Goal: Task Accomplishment & Management: Use online tool/utility

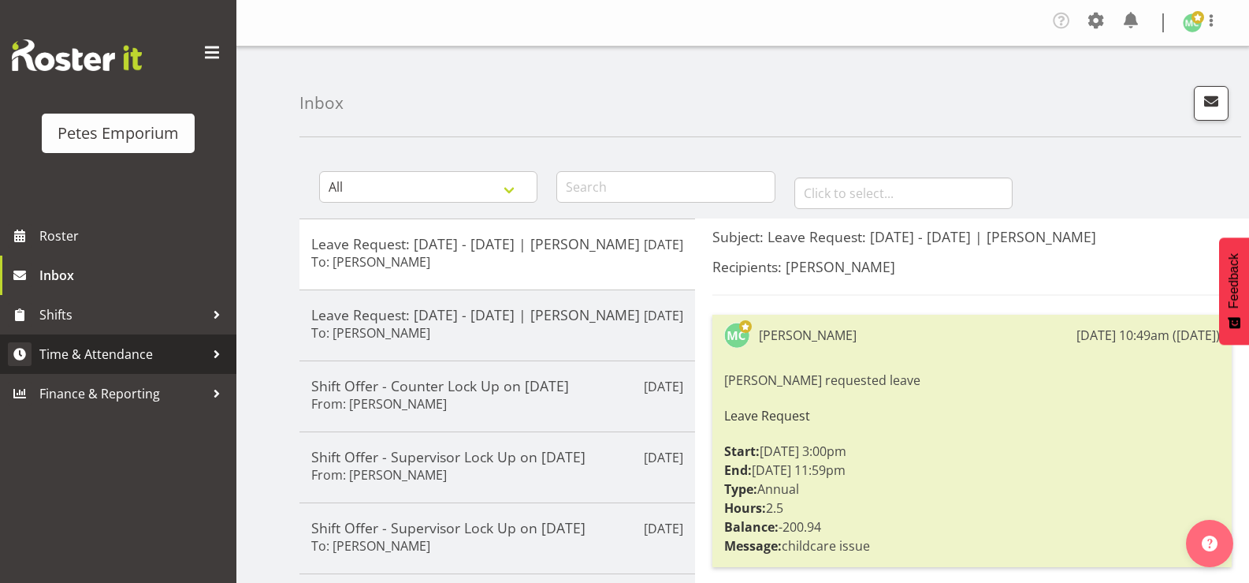
click at [143, 346] on span "Time & Attendance" at bounding box center [122, 354] width 166 height 24
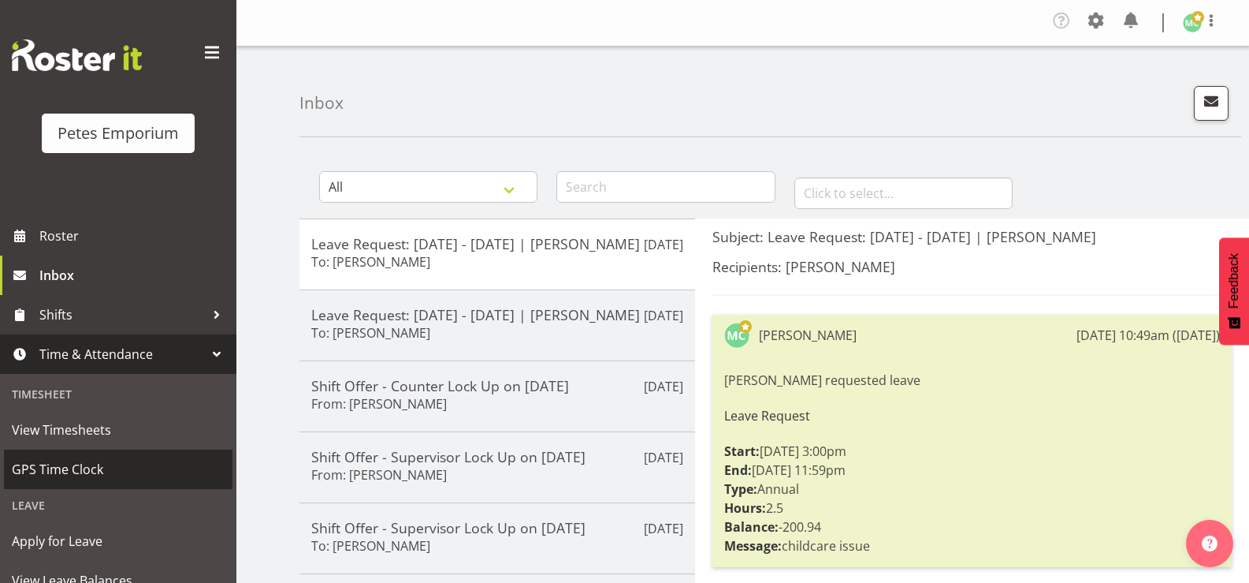
click at [106, 468] on span "GPS Time Clock" at bounding box center [118, 469] width 213 height 24
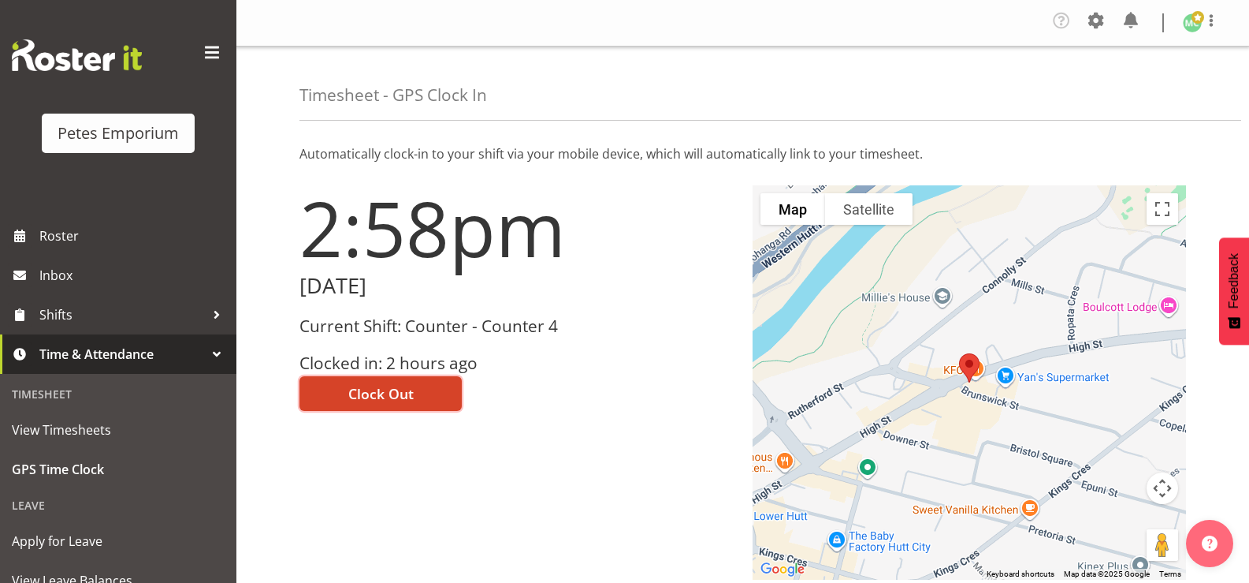
click at [416, 387] on button "Clock Out" at bounding box center [381, 393] width 162 height 35
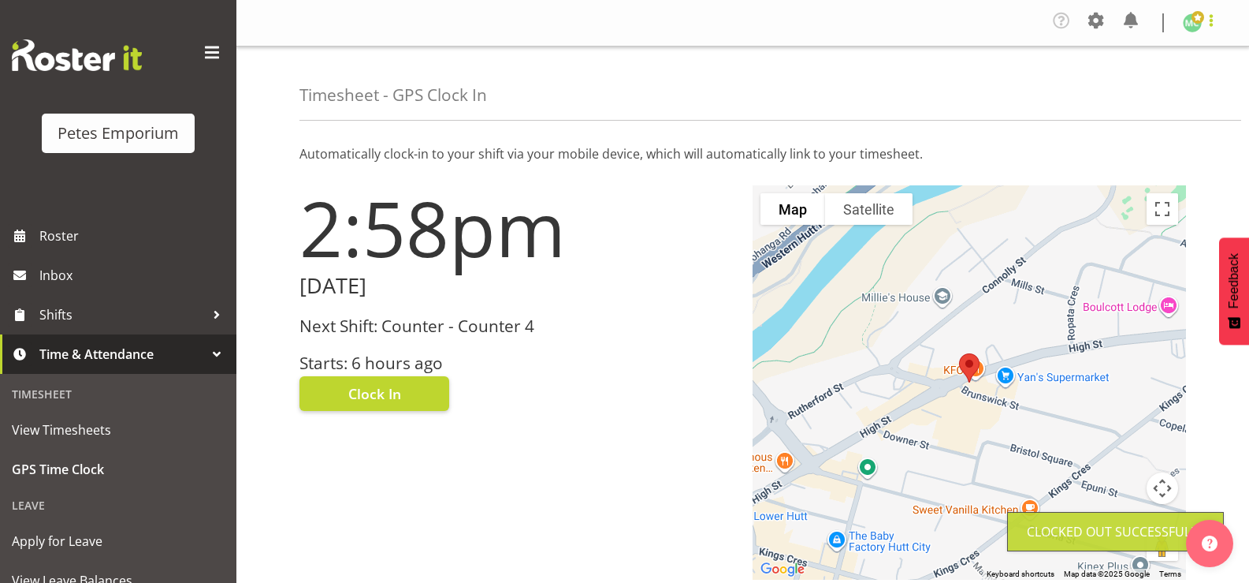
click at [1212, 24] on span at bounding box center [1211, 20] width 19 height 19
click at [1177, 94] on link "Log Out" at bounding box center [1145, 87] width 151 height 28
